Goal: Task Accomplishment & Management: Complete application form

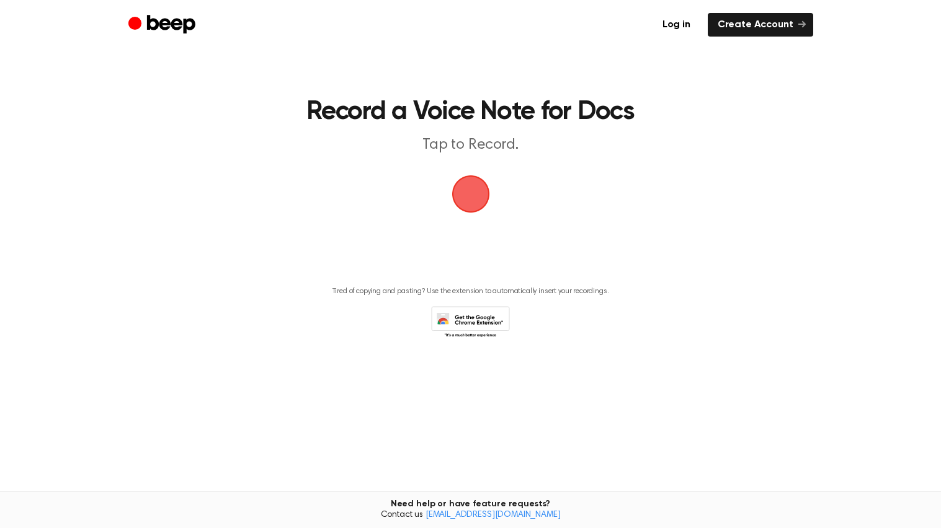
click at [466, 184] on span "button" at bounding box center [470, 194] width 51 height 51
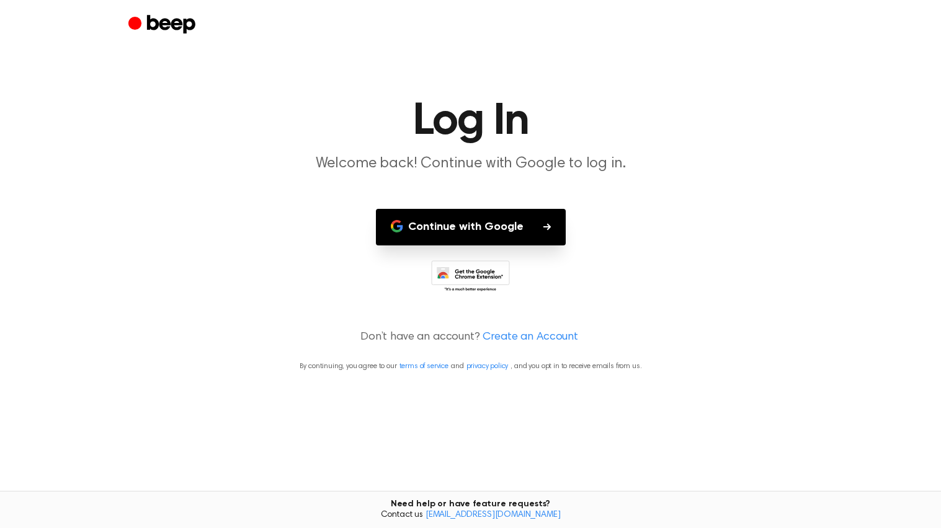
click at [495, 233] on button "Continue with Google" at bounding box center [471, 227] width 190 height 37
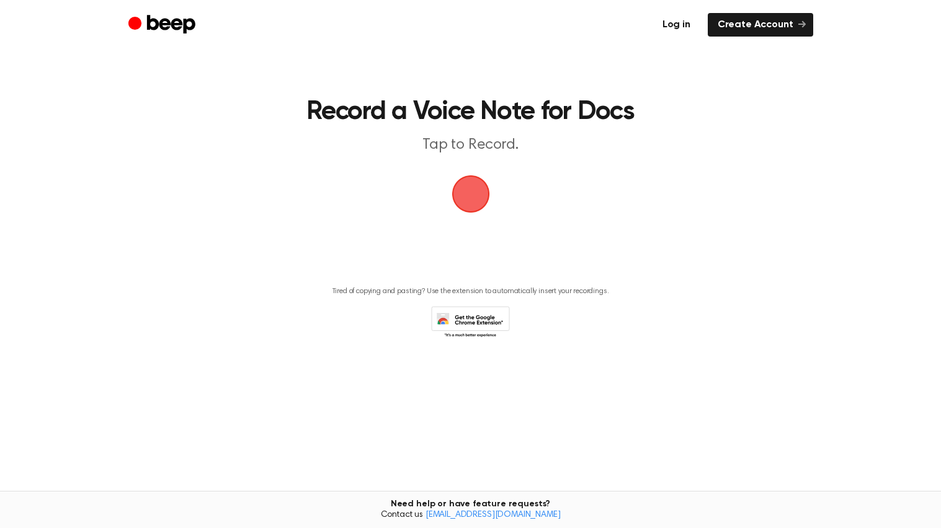
click at [682, 29] on link "Log in" at bounding box center [676, 25] width 48 height 24
click at [751, 24] on link "Create Account" at bounding box center [760, 25] width 105 height 24
